Goal: Transaction & Acquisition: Book appointment/travel/reservation

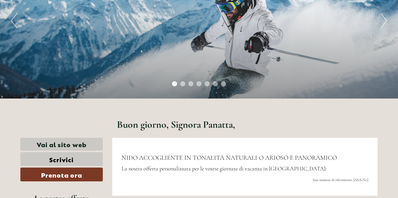
scroll to position [113, 0]
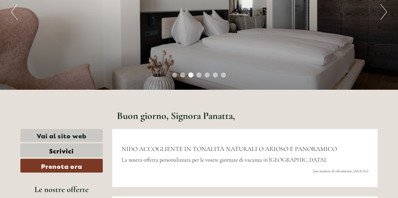
click at [397, 47] on div "Previous Next 1 2 3 4 5 6 7" at bounding box center [199, 11] width 398 height 155
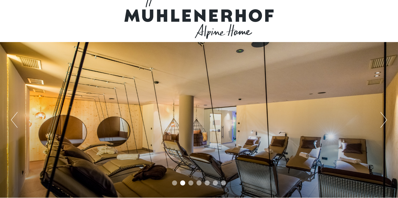
scroll to position [0, 0]
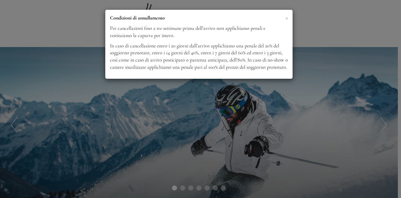
click at [286, 17] on span "×" at bounding box center [286, 18] width 3 height 8
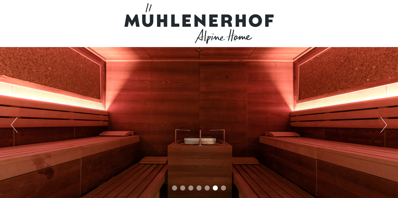
drag, startPoint x: 276, startPoint y: 22, endPoint x: 157, endPoint y: 23, distance: 119.9
click at [157, 23] on div at bounding box center [198, 23] width 351 height 41
